Goal: Check status: Check status

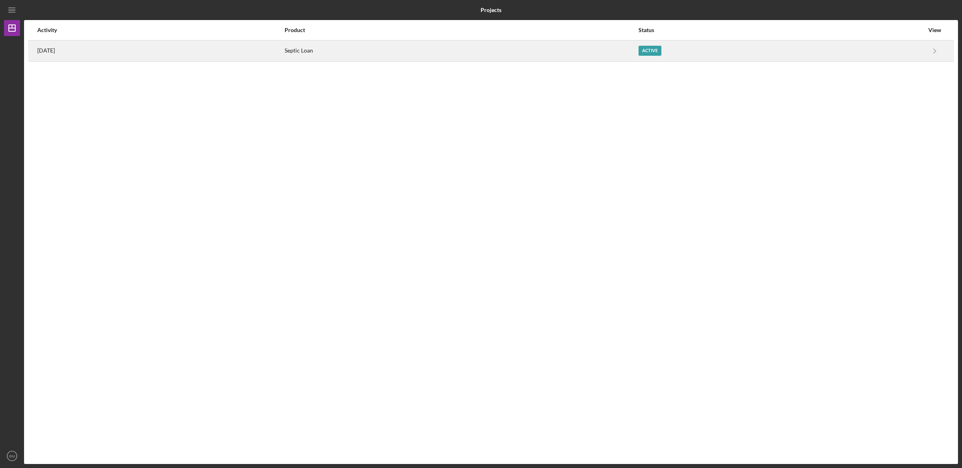
click at [284, 56] on div "[DATE]" at bounding box center [160, 51] width 247 height 20
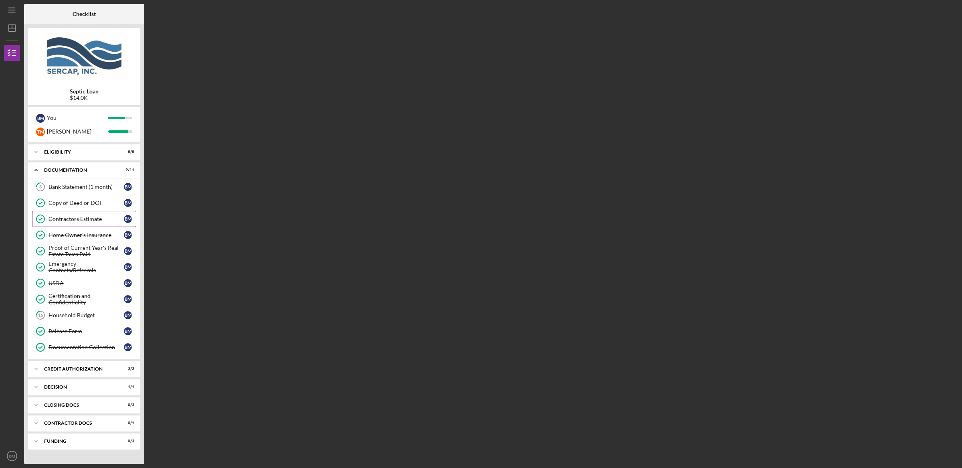
click at [91, 220] on div "Contractors Estimate" at bounding box center [86, 219] width 75 height 6
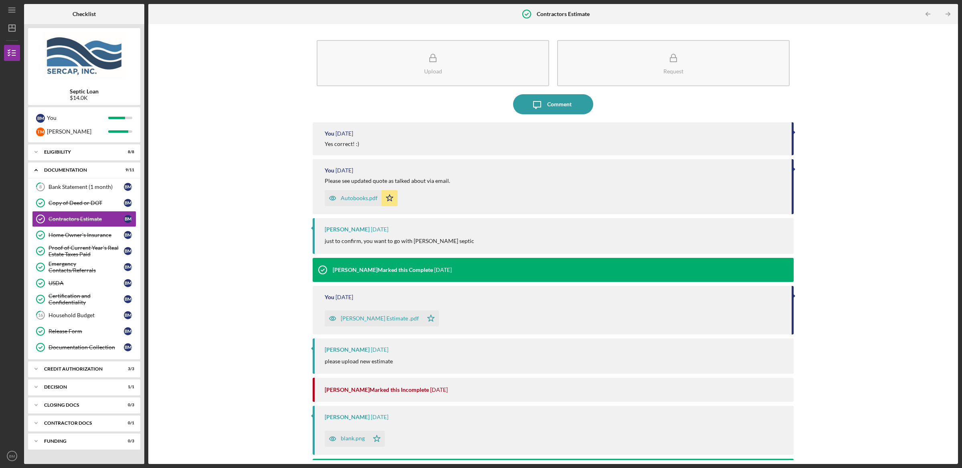
scroll to position [2, 0]
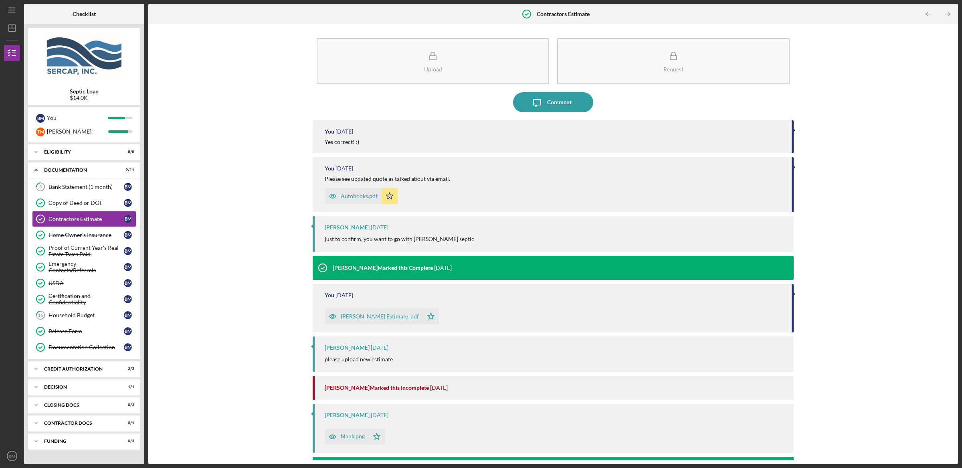
click at [353, 199] on div "Autobooks.pdf" at bounding box center [359, 196] width 37 height 6
